Goal: Use online tool/utility: Utilize a website feature to perform a specific function

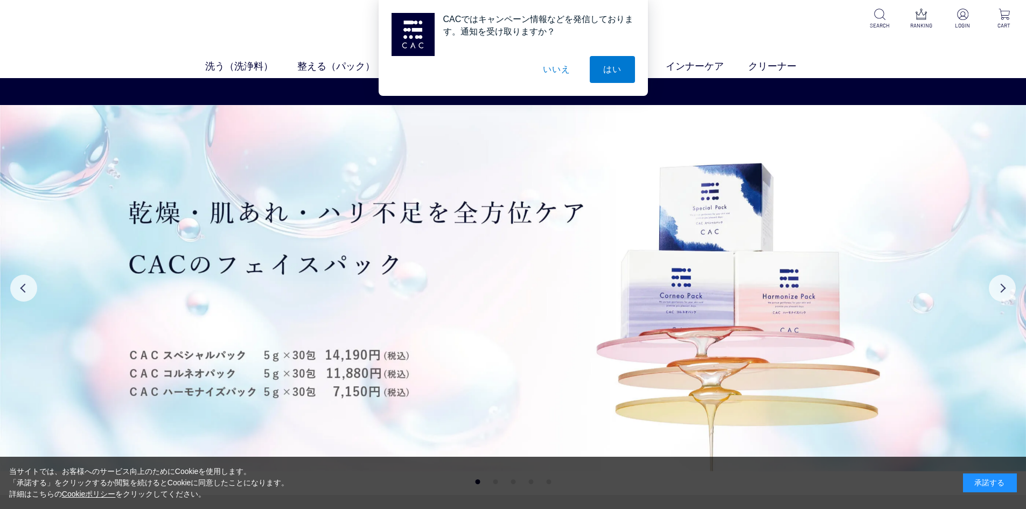
click at [549, 66] on button "いいえ" at bounding box center [556, 69] width 54 height 27
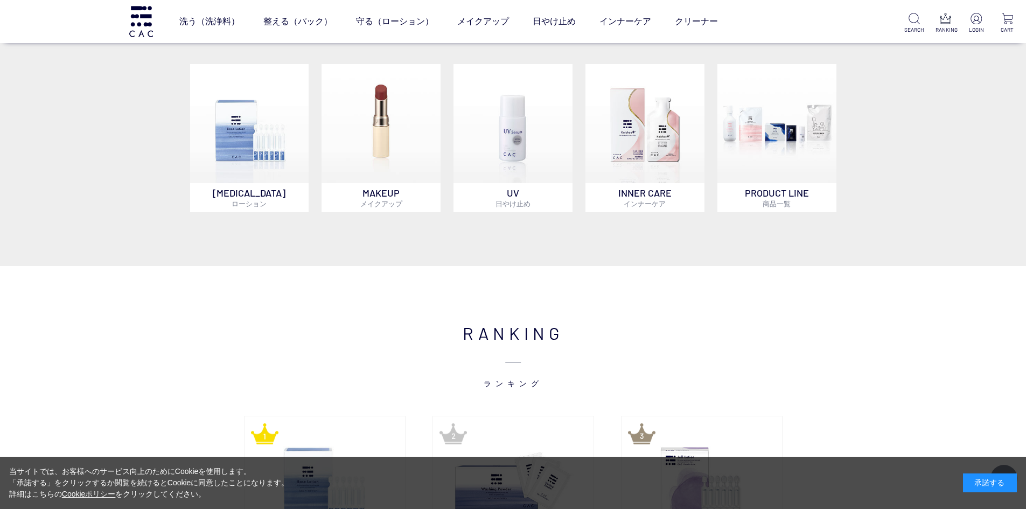
scroll to position [1023, 0]
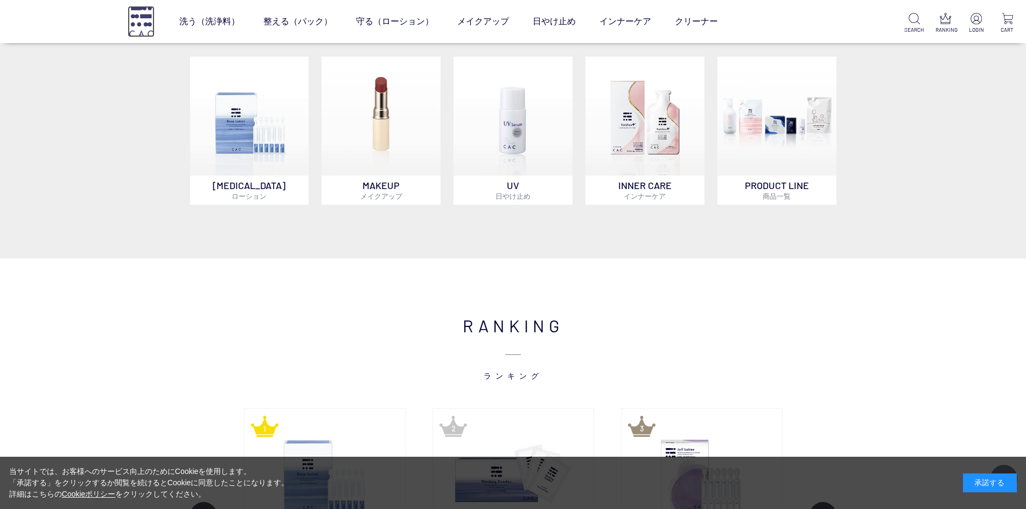
click at [148, 18] on img at bounding box center [141, 21] width 27 height 31
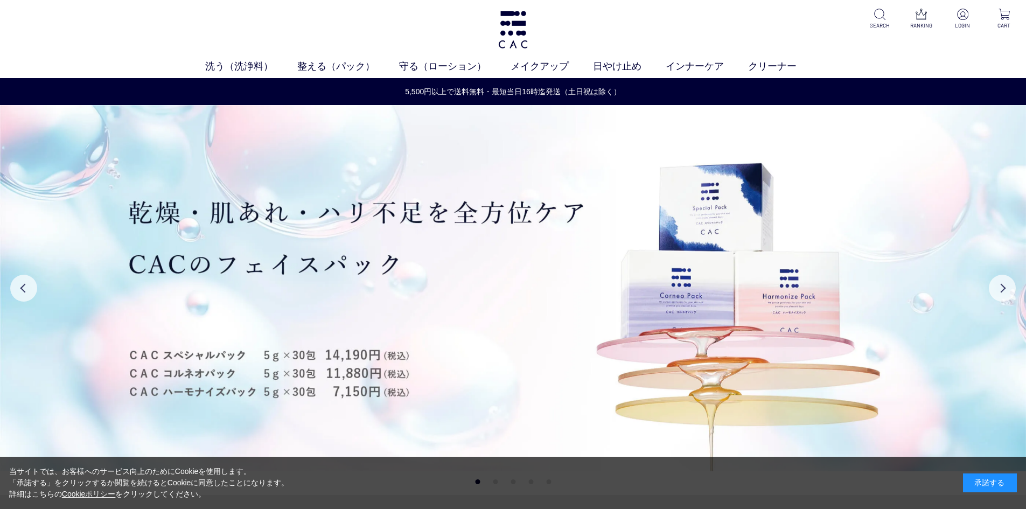
click at [987, 480] on div "承諾する" at bounding box center [990, 482] width 54 height 19
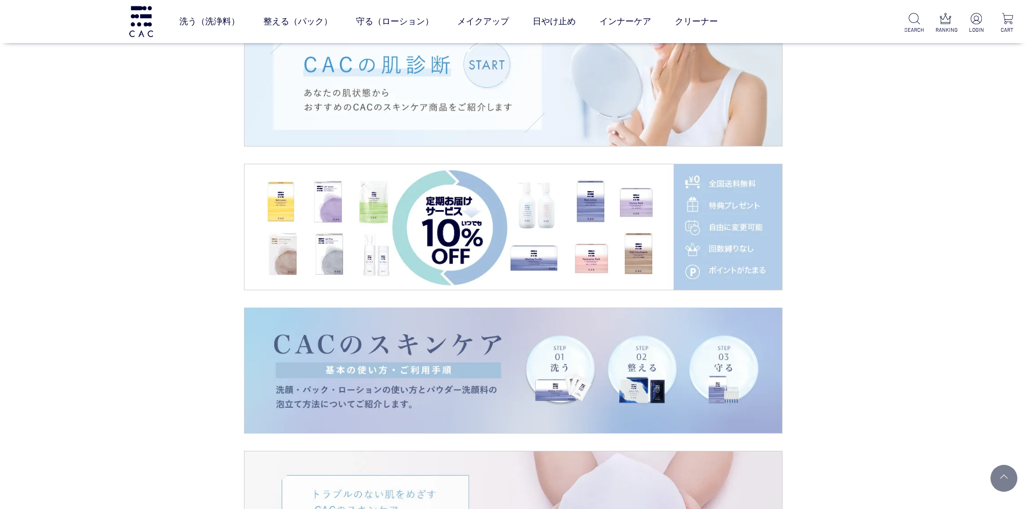
scroll to position [1831, 0]
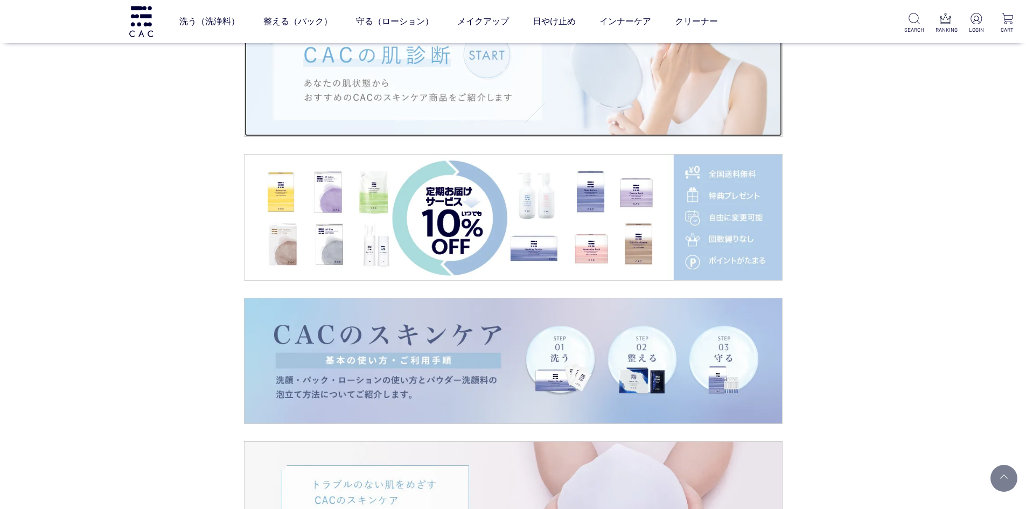
click at [419, 117] on img at bounding box center [513, 73] width 537 height 125
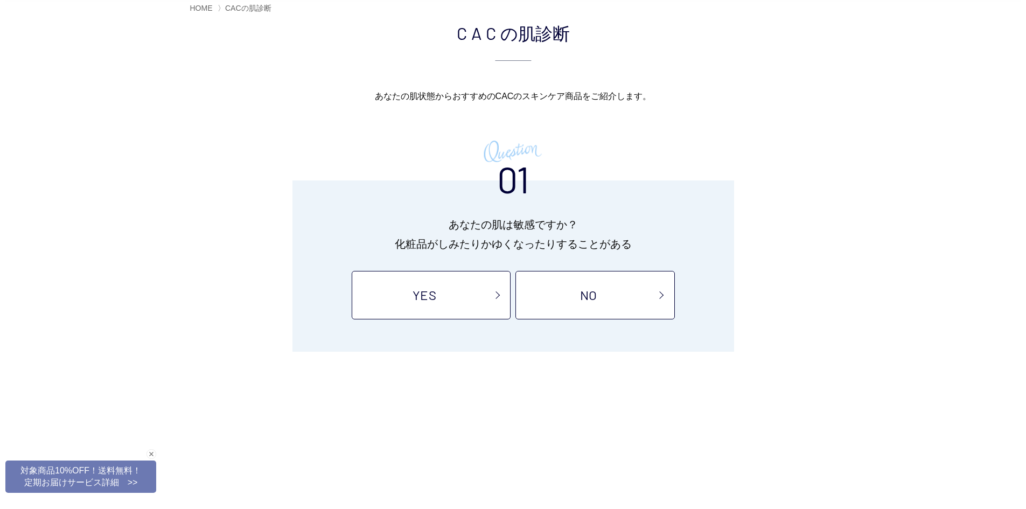
scroll to position [108, 0]
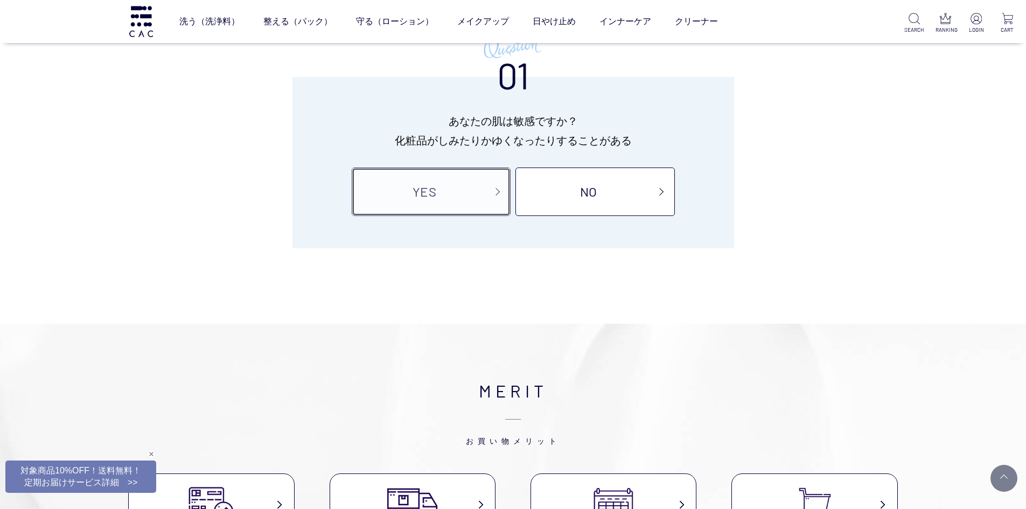
click at [437, 190] on link "YES" at bounding box center [431, 191] width 159 height 48
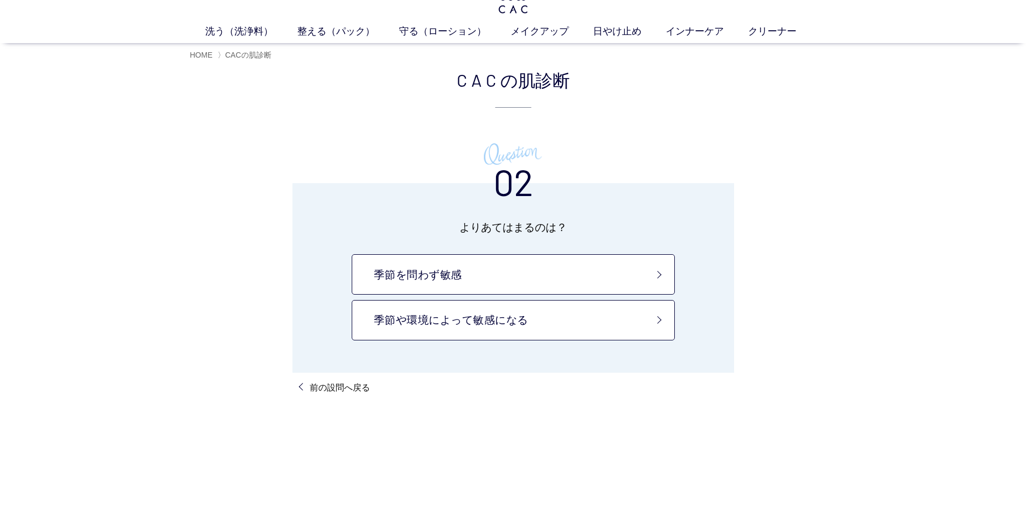
scroll to position [54, 0]
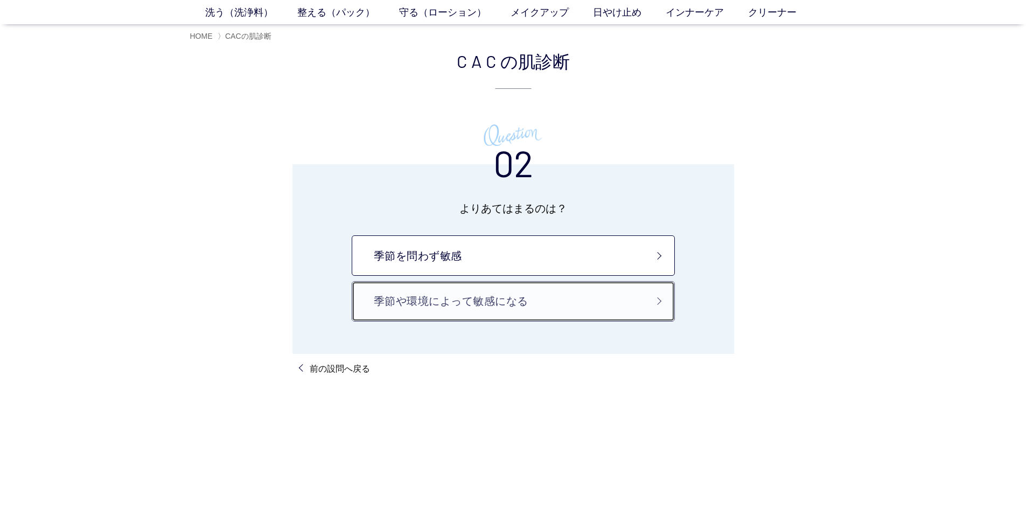
click at [460, 292] on link "季節や環境によって敏感になる" at bounding box center [513, 301] width 323 height 40
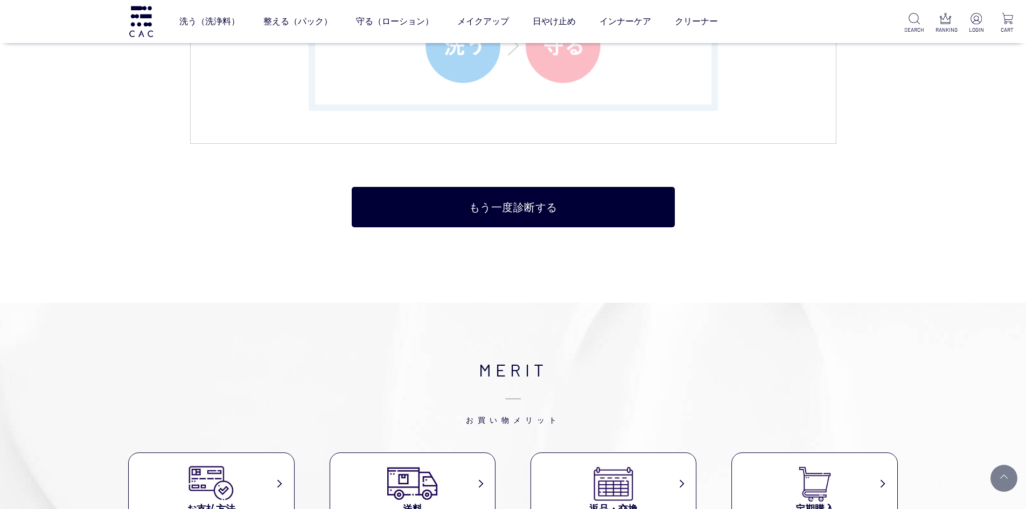
scroll to position [2585, 0]
